Goal: Find specific page/section: Find specific page/section

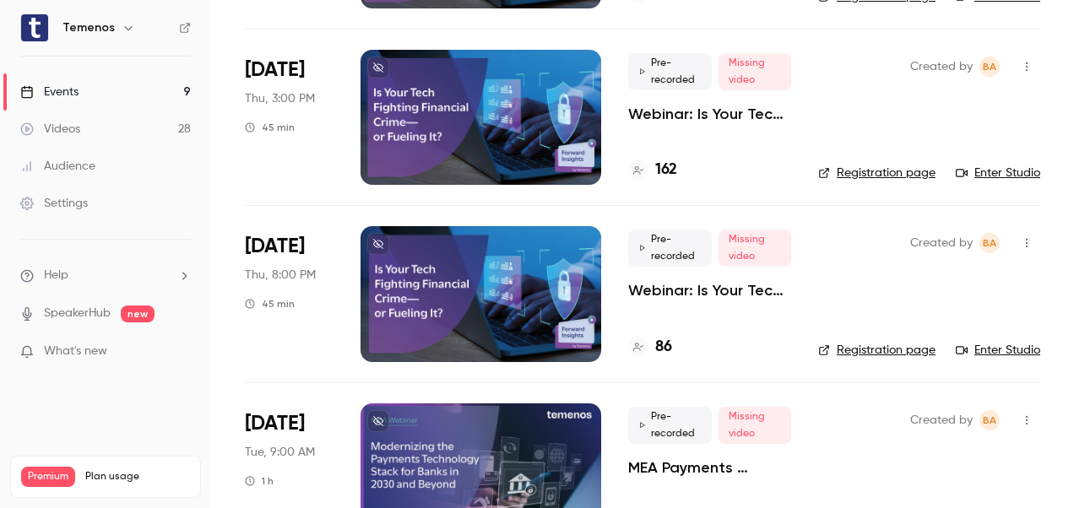
scroll to position [1214, 0]
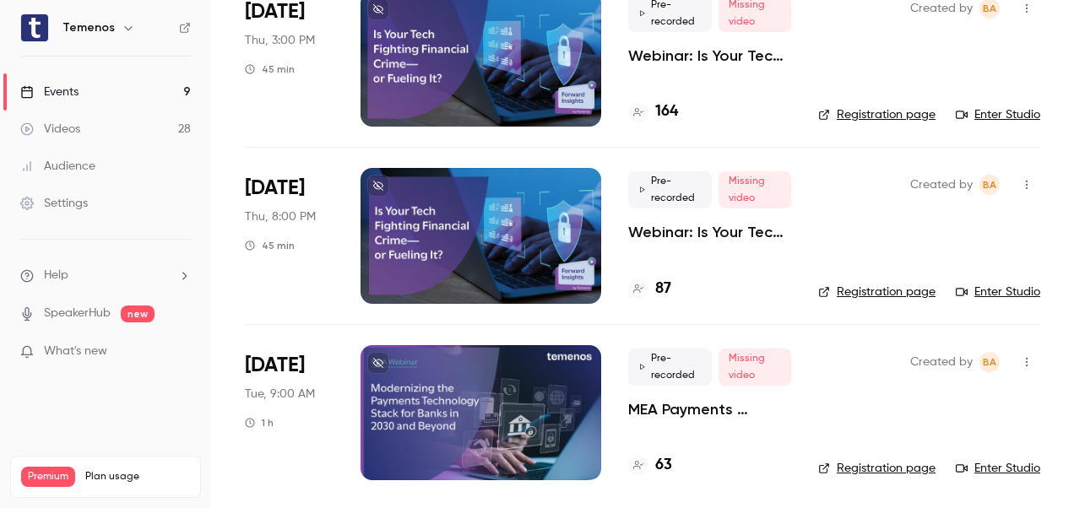
click at [442, 174] on div at bounding box center [481, 235] width 241 height 135
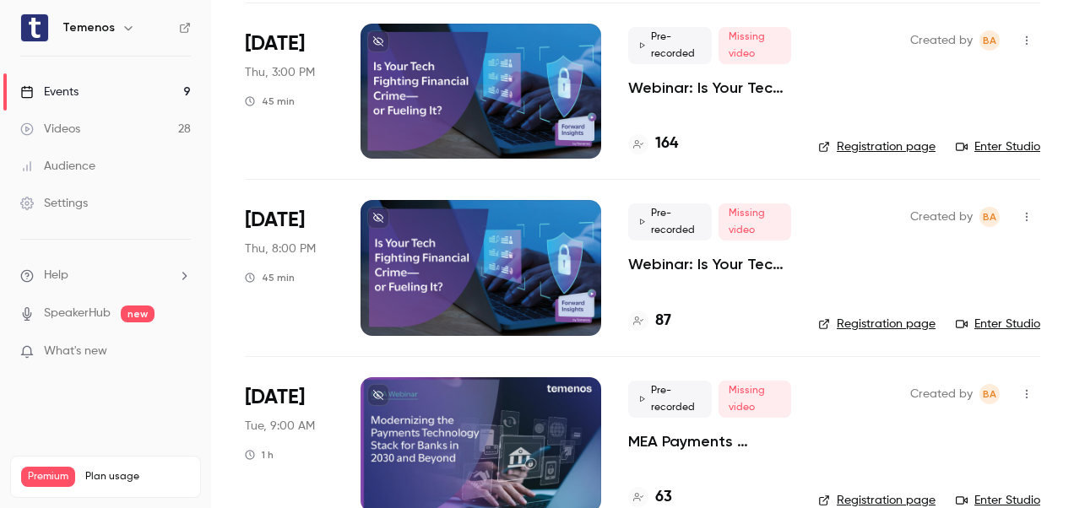
scroll to position [1214, 0]
